Goal: Information Seeking & Learning: Learn about a topic

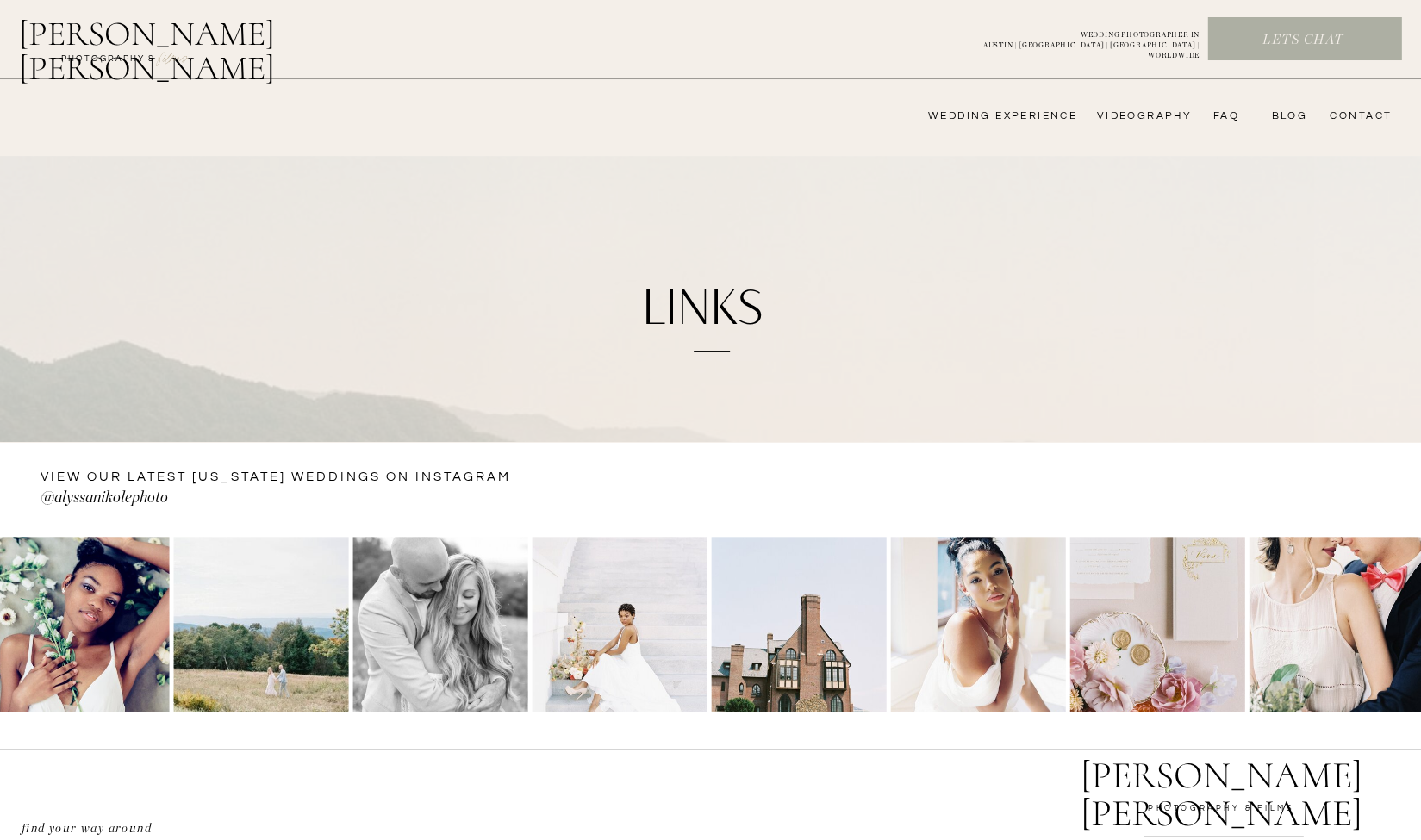
click at [1238, 113] on nav "FAQ" at bounding box center [1222, 116] width 34 height 13
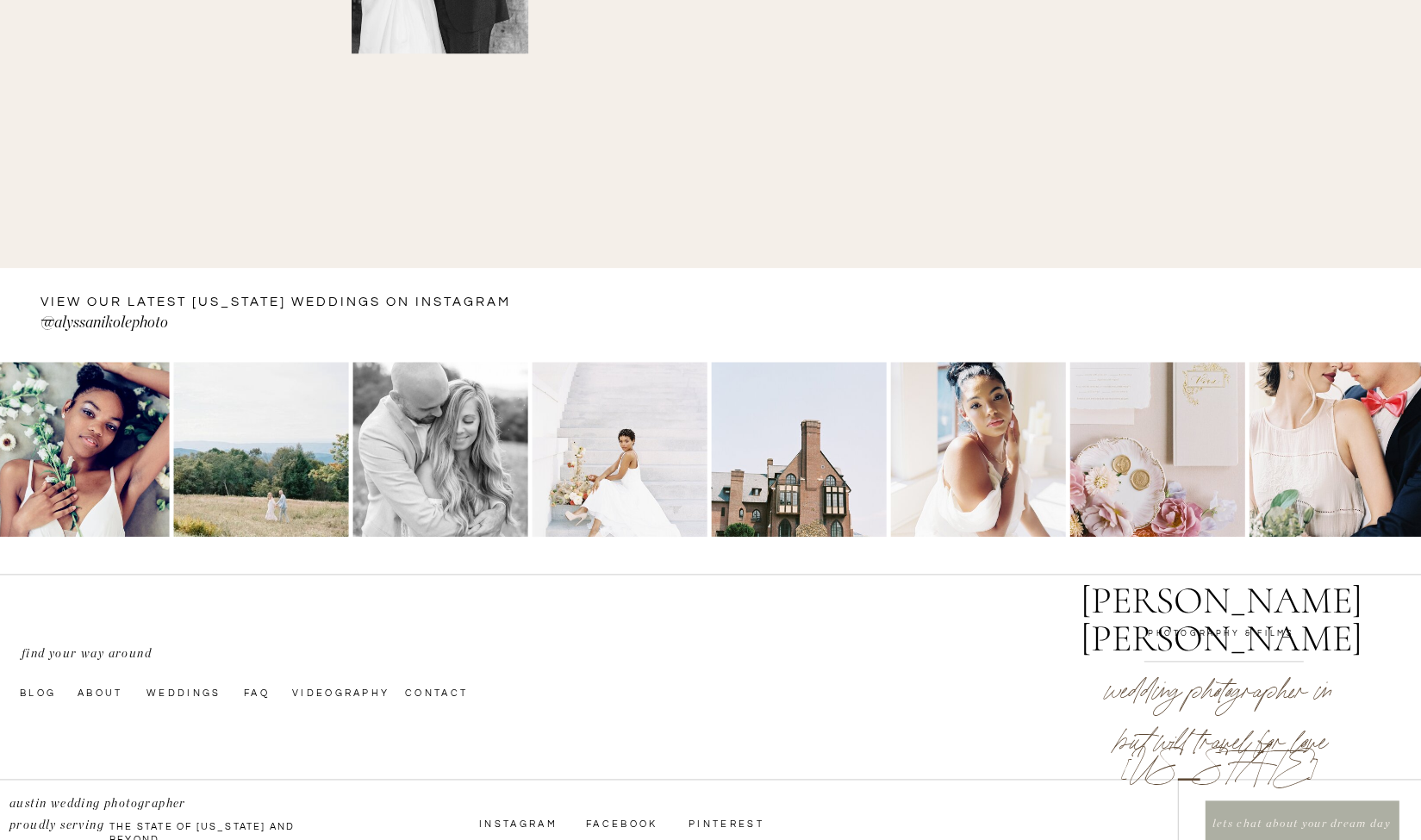
scroll to position [1166, 0]
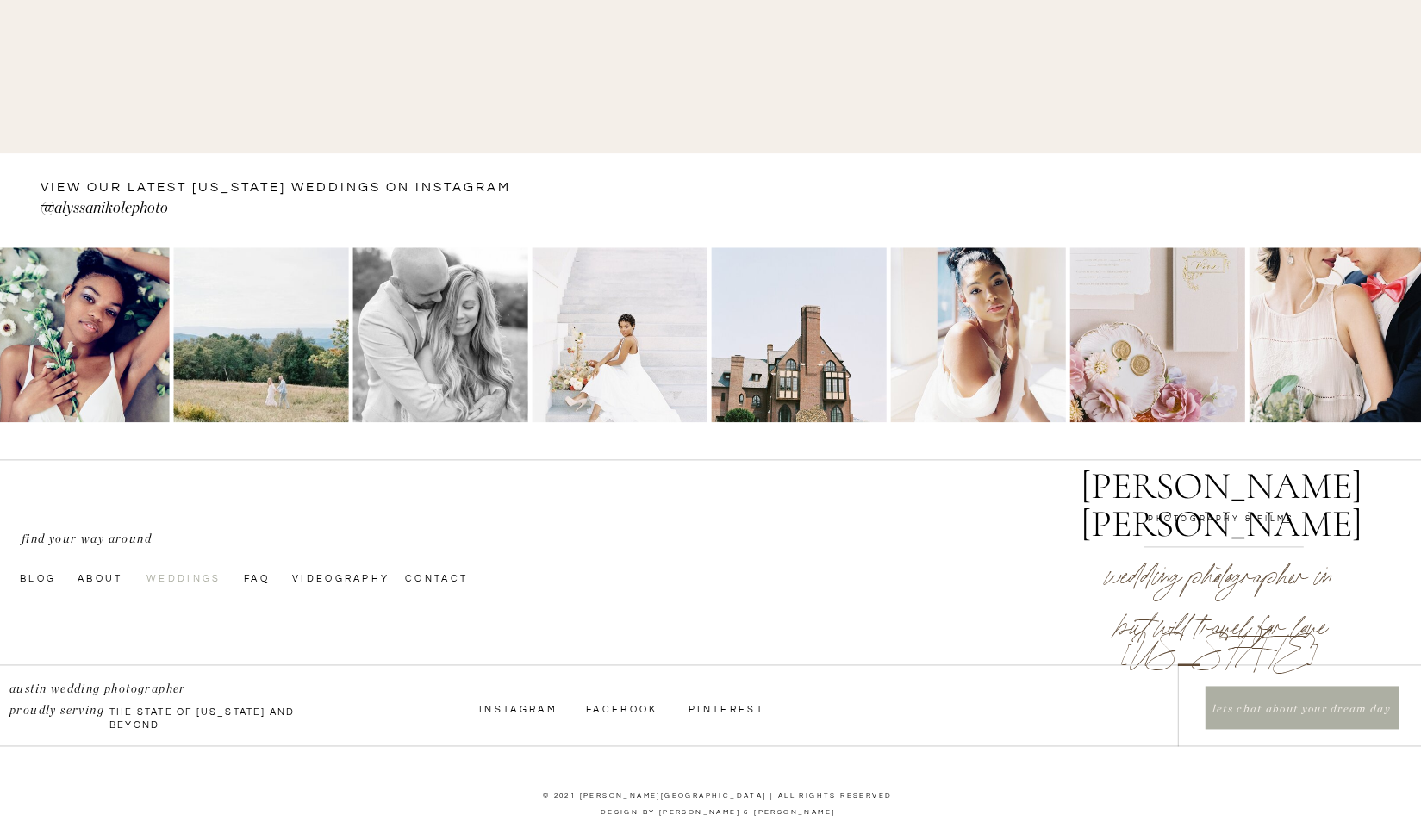
click at [183, 577] on nav "Weddings" at bounding box center [187, 577] width 81 height 13
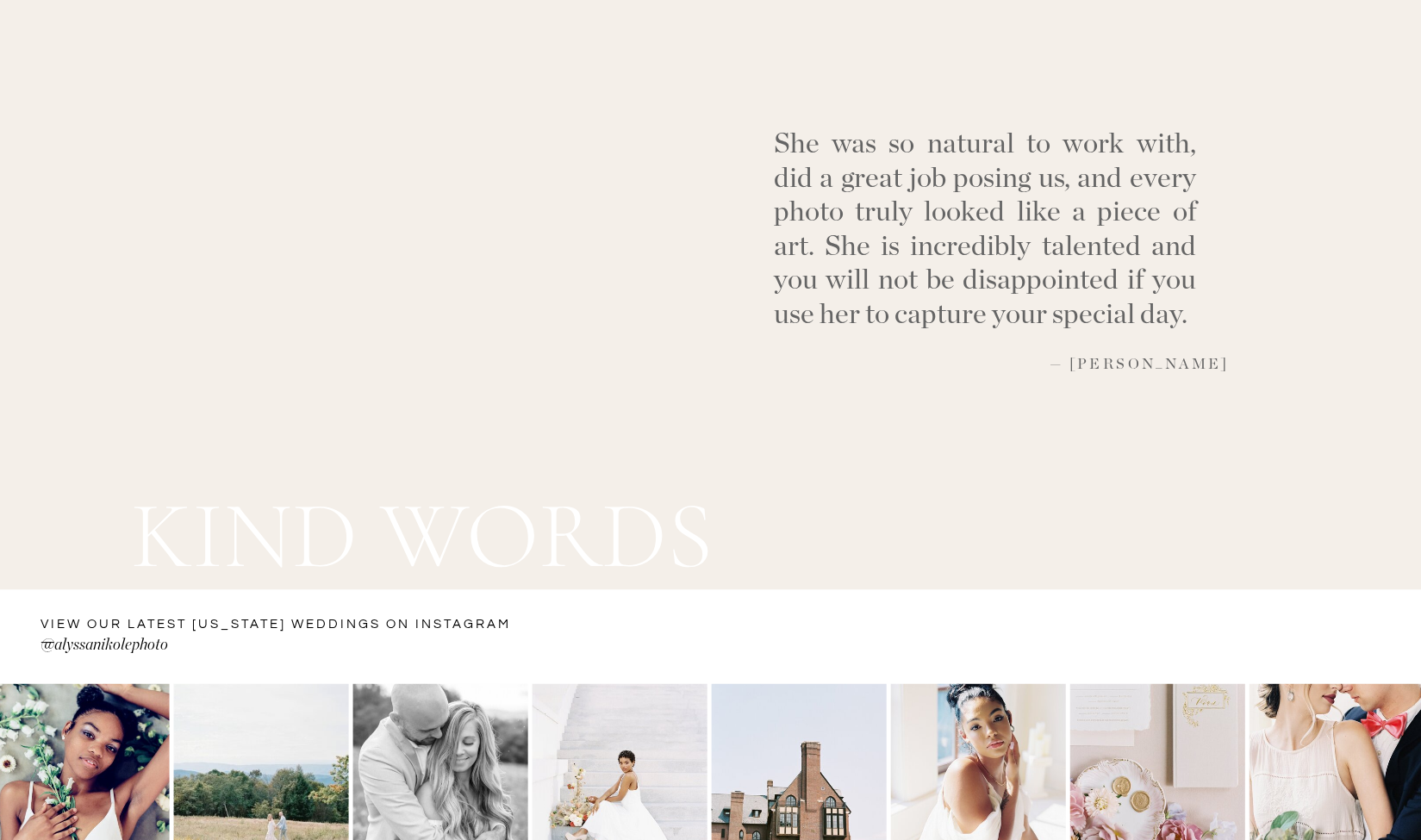
scroll to position [6293, 0]
